Goal: Information Seeking & Learning: Learn about a topic

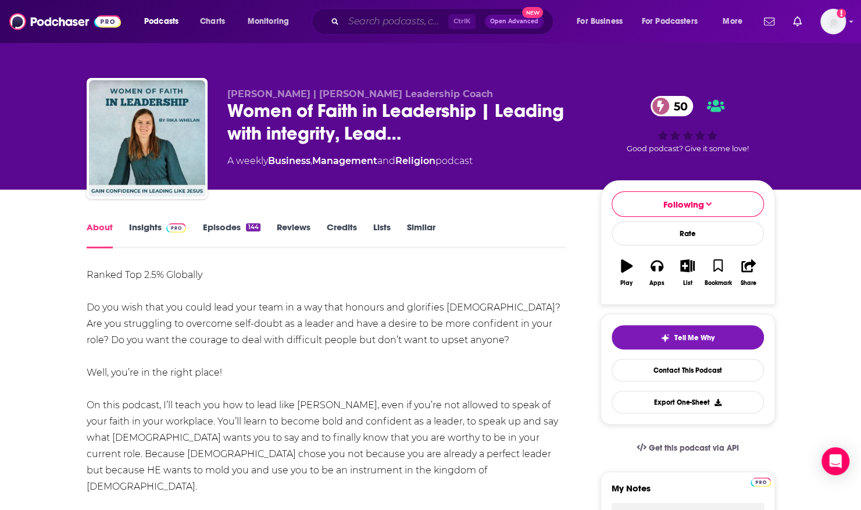
click at [398, 18] on input "Search podcasts, credits, & more..." at bounding box center [396, 21] width 105 height 19
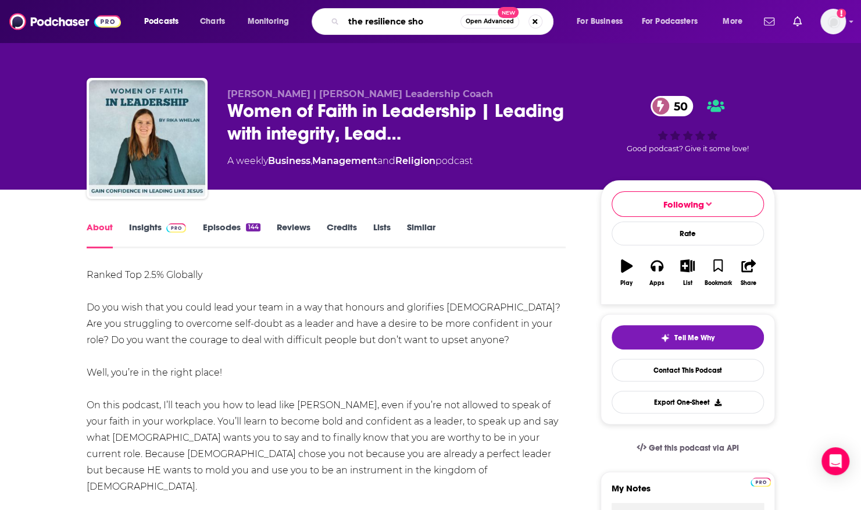
type input "the resilience show"
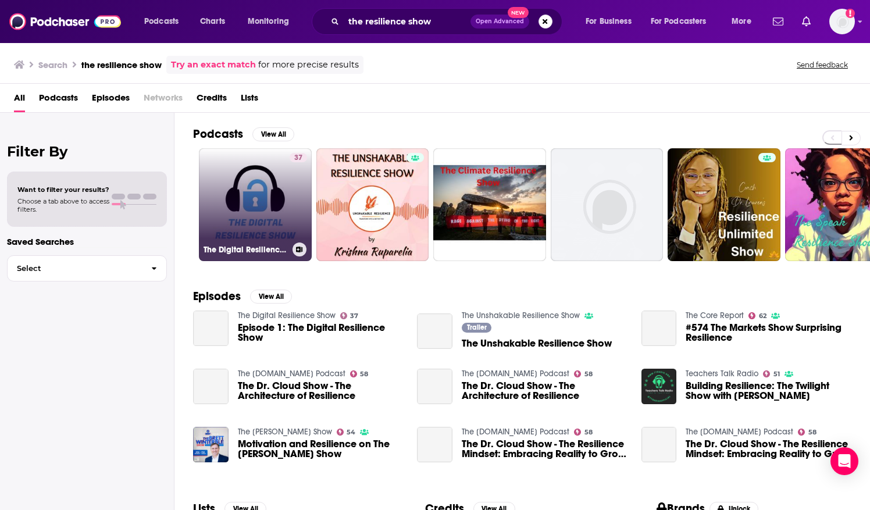
click at [274, 180] on link "37 The Digital Resilience Show" at bounding box center [255, 204] width 113 height 113
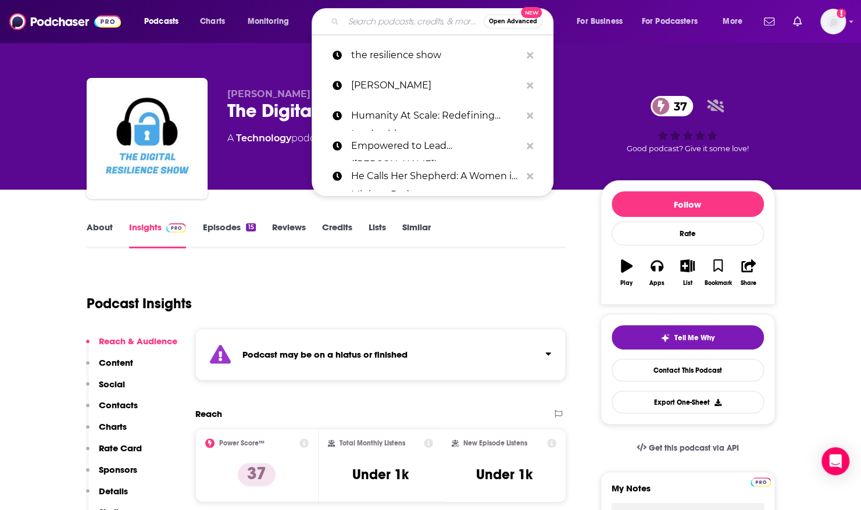
click at [370, 15] on input "Search podcasts, credits, & more..." at bounding box center [414, 21] width 140 height 19
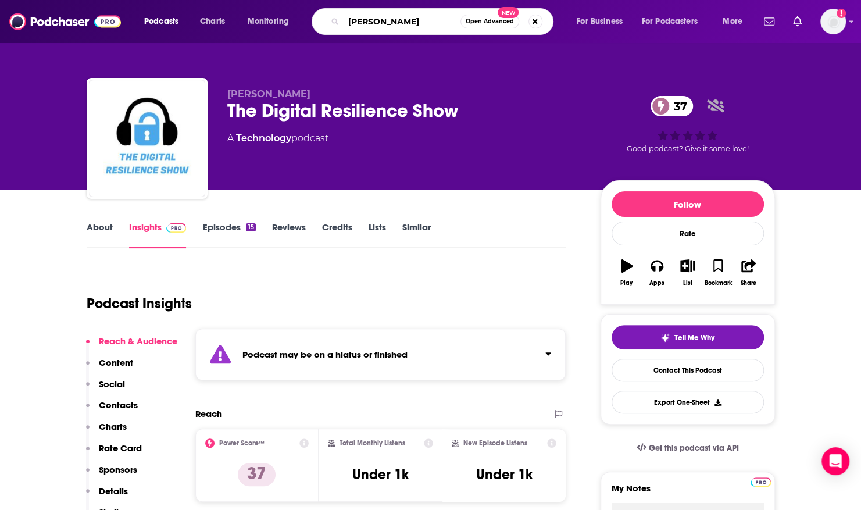
type input "[PERSON_NAME]"
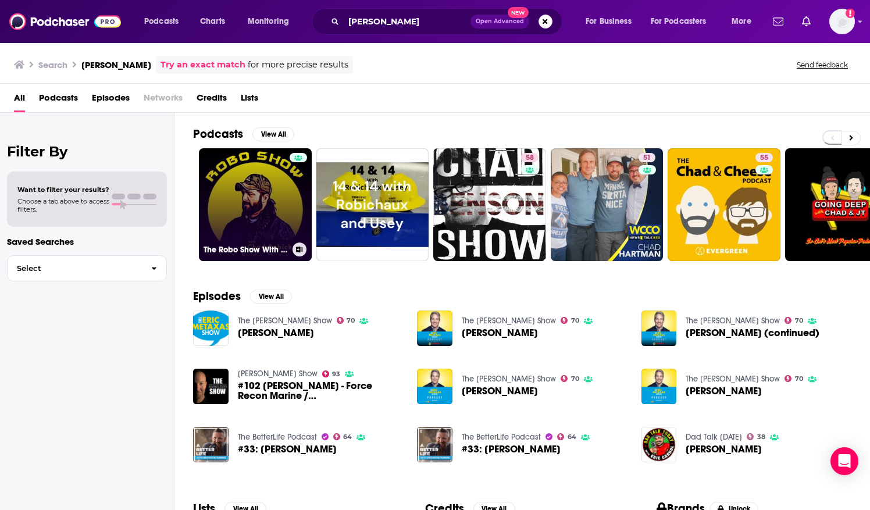
click at [276, 192] on link "The Robo Show With [PERSON_NAME]" at bounding box center [255, 204] width 113 height 113
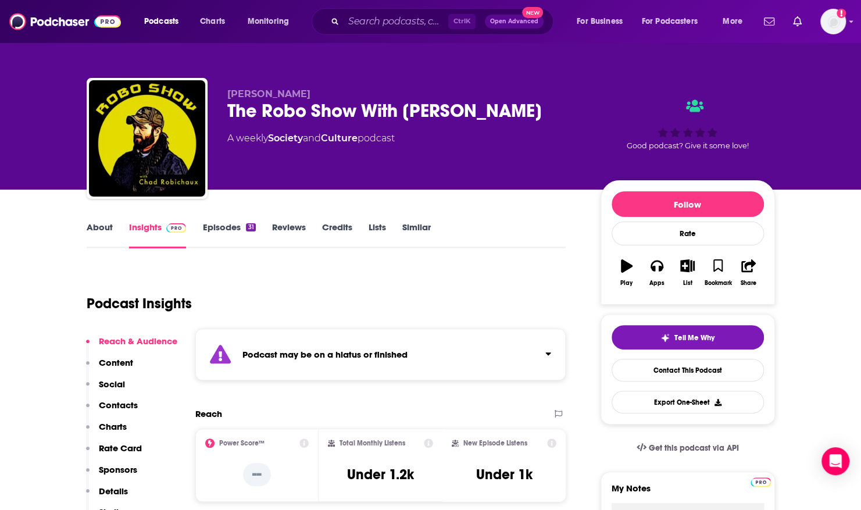
click at [101, 223] on link "About" at bounding box center [100, 234] width 26 height 27
